Goal: Check status: Check status

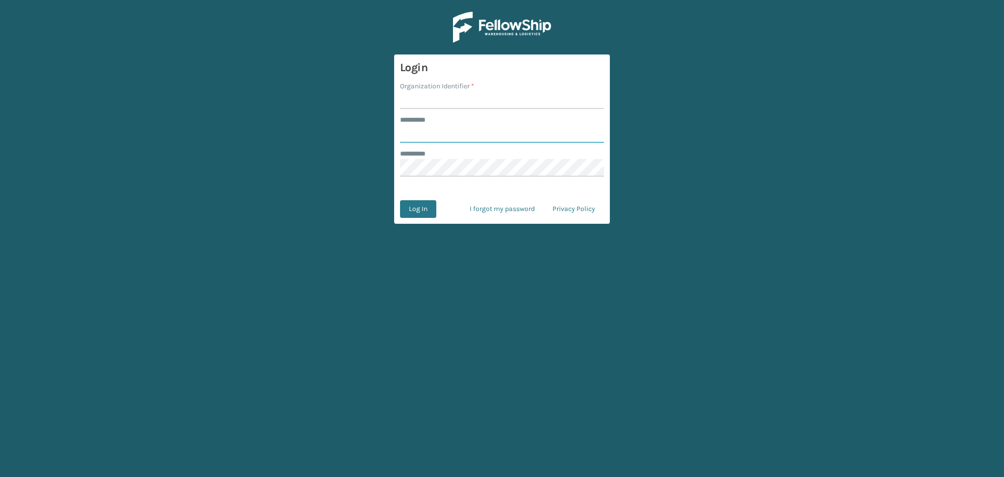
type input "******"
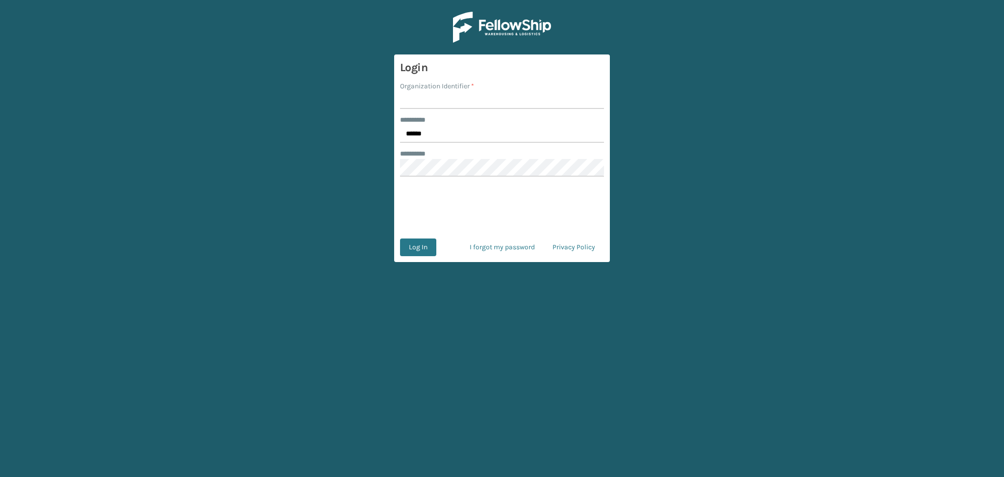
click at [417, 97] on input "Organization Identifier *" at bounding box center [502, 100] width 204 height 18
click at [427, 96] on input "Organization Identifier *" at bounding box center [502, 100] width 204 height 18
type input "LifeStyle"
click at [419, 251] on button "Log In" at bounding box center [418, 247] width 36 height 18
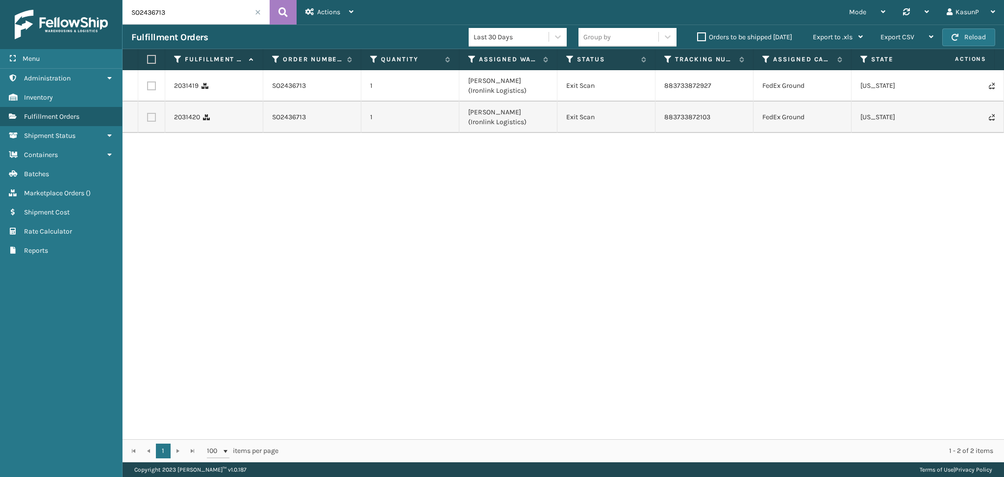
drag, startPoint x: 178, startPoint y: 11, endPoint x: 104, endPoint y: 14, distance: 73.6
click at [104, 0] on div "Menu Administration Inventory Fulfillment Orders Shipment Status Containers Bat…" at bounding box center [502, 0] width 1004 height 0
paste input "604"
type input "SO2436604"
click at [288, 15] on button at bounding box center [283, 12] width 27 height 25
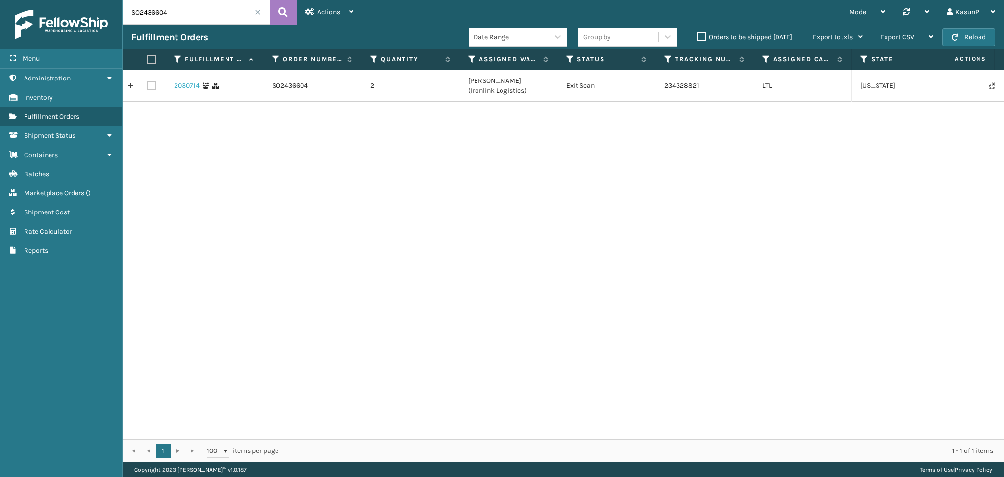
click at [185, 86] on link "2030714" at bounding box center [186, 86] width 25 height 10
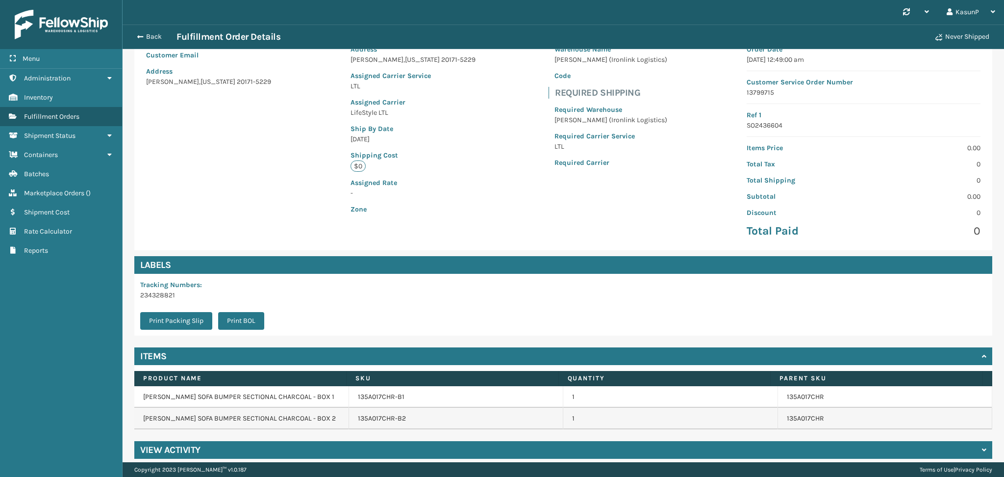
scroll to position [100, 0]
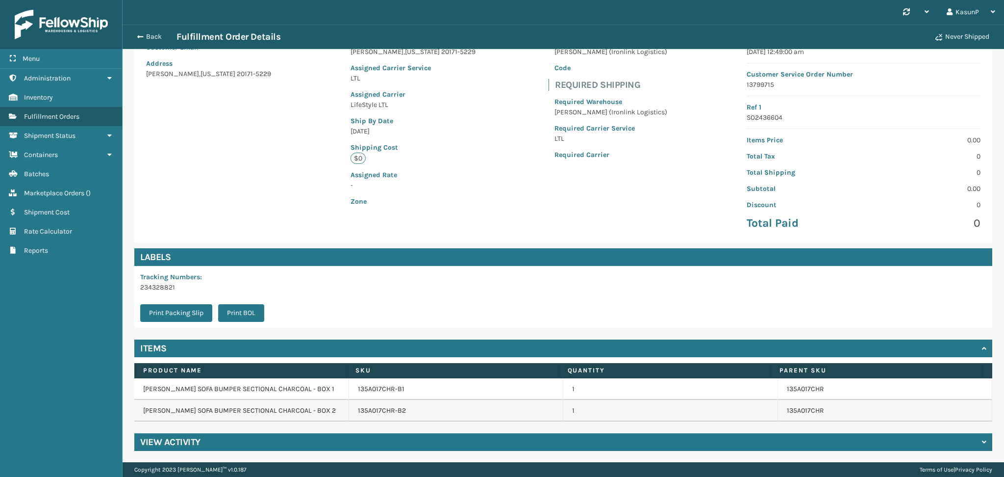
click at [157, 286] on p "234328821" at bounding box center [205, 287] width 130 height 10
copy p "234328821"
click at [138, 40] on button "Back" at bounding box center [153, 36] width 45 height 9
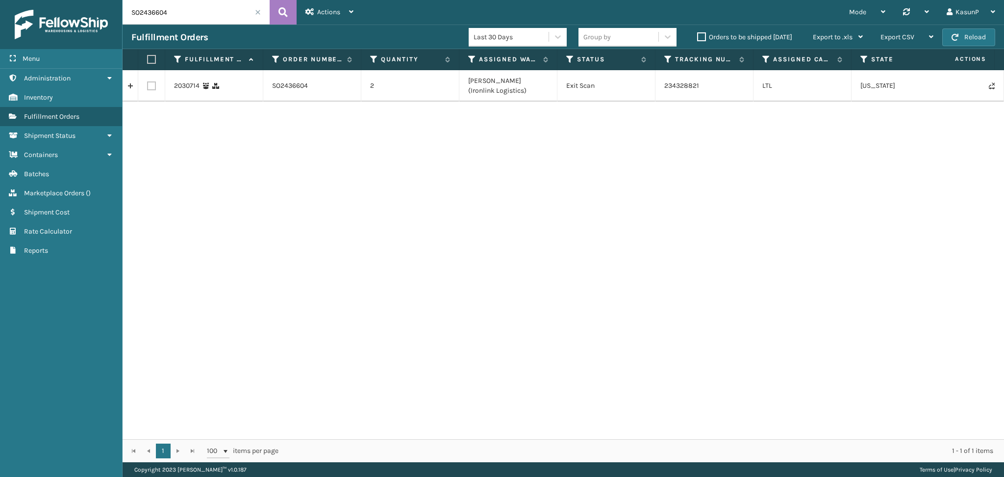
click at [161, 14] on input "SO2436604" at bounding box center [196, 12] width 147 height 25
paste input "7231"
click at [280, 15] on icon at bounding box center [283, 12] width 9 height 15
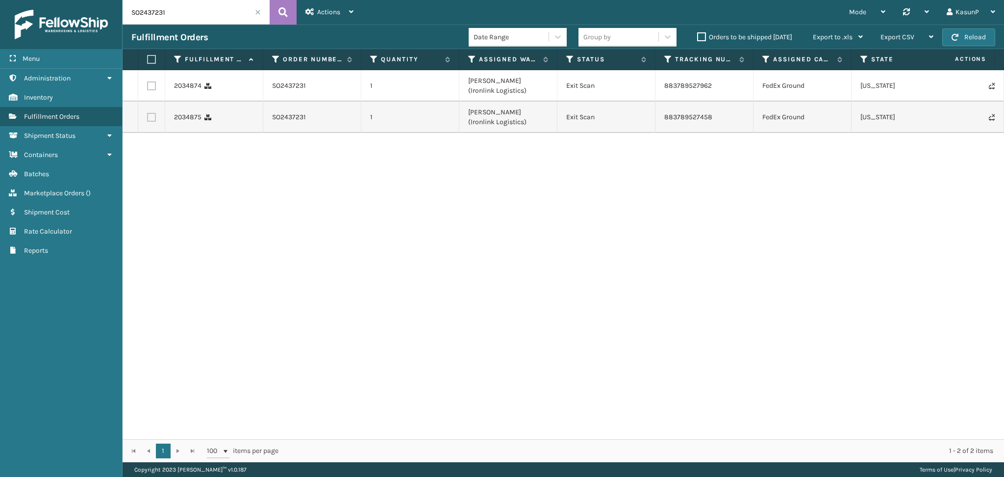
click at [142, 14] on input "SO2437231" at bounding box center [196, 12] width 147 height 25
paste input "57"
click at [284, 17] on icon at bounding box center [283, 12] width 9 height 15
drag, startPoint x: 711, startPoint y: 85, endPoint x: 659, endPoint y: 86, distance: 51.5
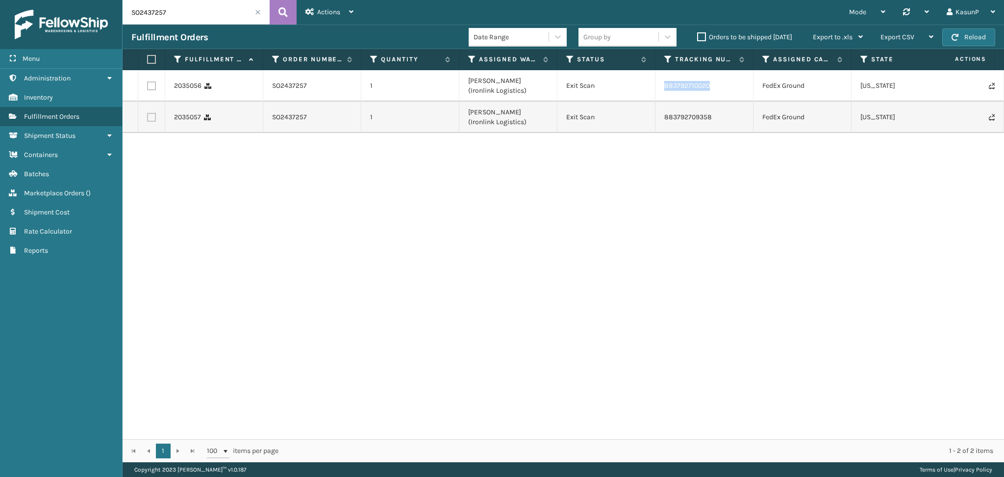
click at [659, 86] on td "883792710020" at bounding box center [705, 85] width 98 height 31
copy link "883792710020"
click at [147, 16] on input "SO2437257" at bounding box center [196, 12] width 147 height 25
paste input "795"
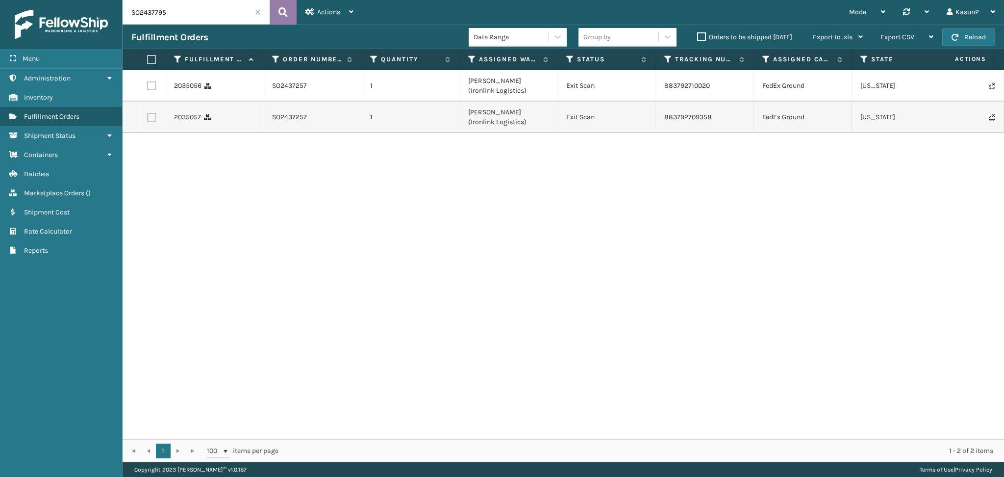
type input "SO2437795"
click at [281, 16] on icon at bounding box center [283, 12] width 9 height 15
